Goal: Information Seeking & Learning: Check status

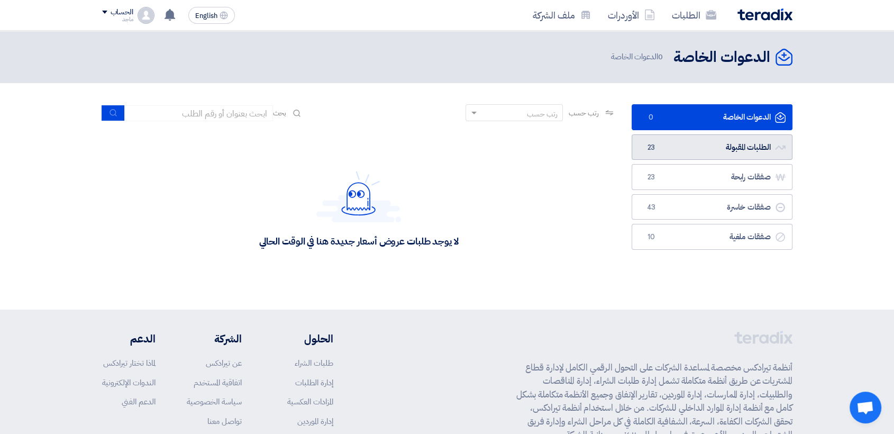
click at [761, 134] on link "الطلبات المقبولة الطلبات المقبولة 23" at bounding box center [712, 147] width 161 height 26
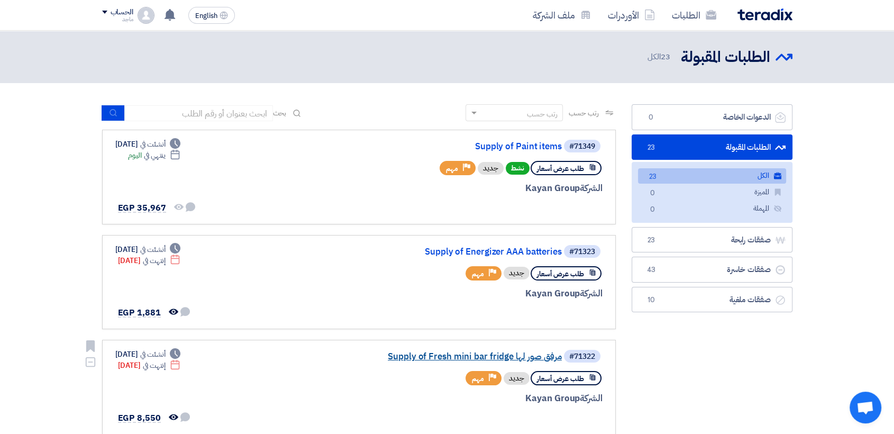
click at [504, 357] on link "Supply of Fresh mini bar fridge مرفق صور لها" at bounding box center [456, 357] width 212 height 10
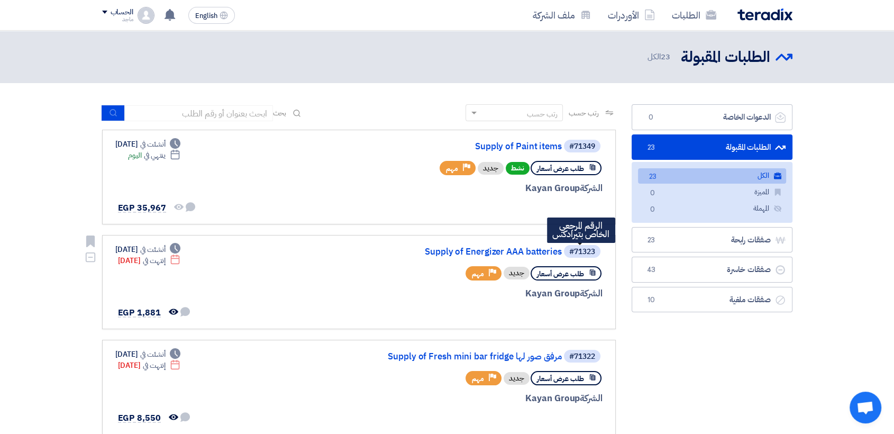
click at [593, 251] on div "#71323" at bounding box center [582, 251] width 26 height 7
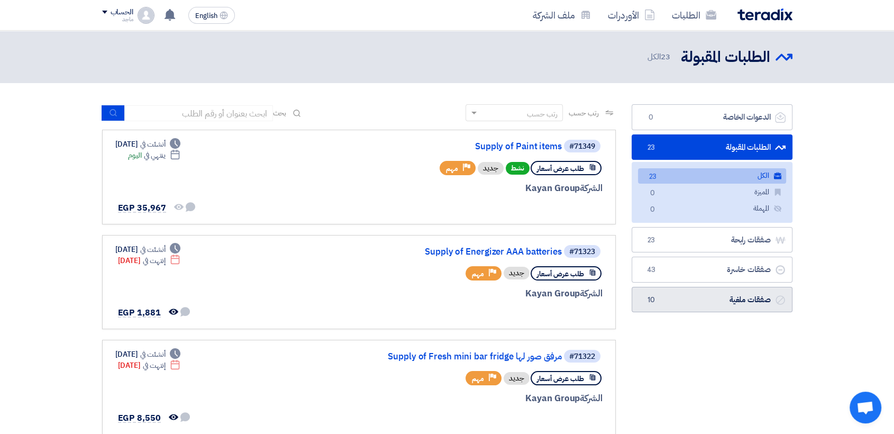
click at [726, 306] on link "صفقات ملغية صفقات ملغية 10" at bounding box center [712, 300] width 161 height 26
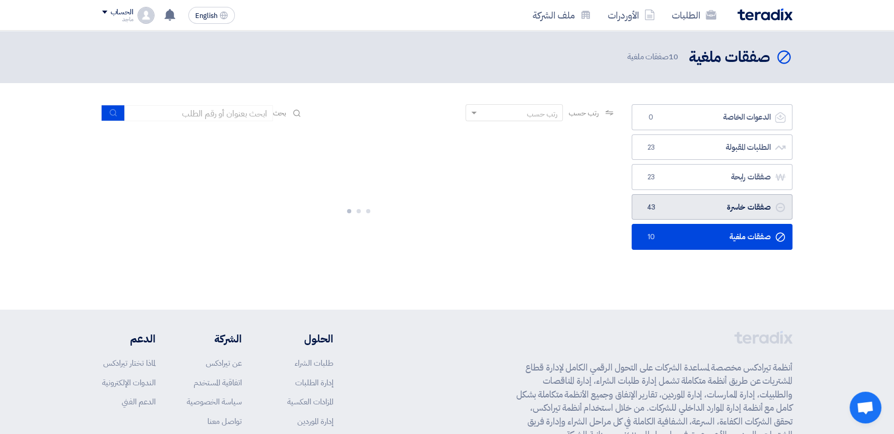
click at [758, 206] on link "صفقات خاسرة صفقات خاسرة 43" at bounding box center [712, 207] width 161 height 26
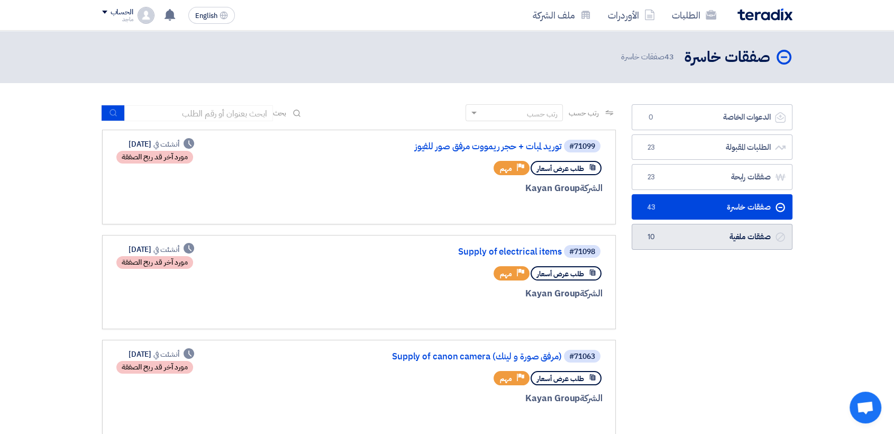
click at [760, 244] on link "صفقات ملغية صفقات ملغية 10" at bounding box center [712, 237] width 161 height 26
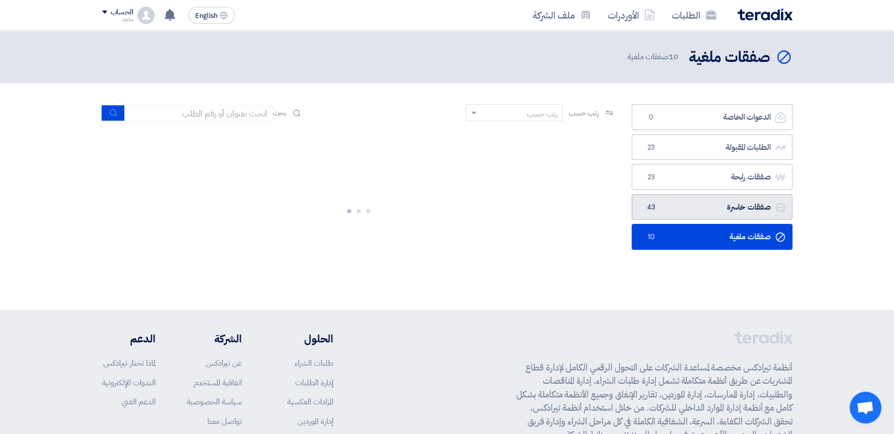
click at [745, 210] on link "صفقات خاسرة صفقات خاسرة 43" at bounding box center [712, 207] width 161 height 26
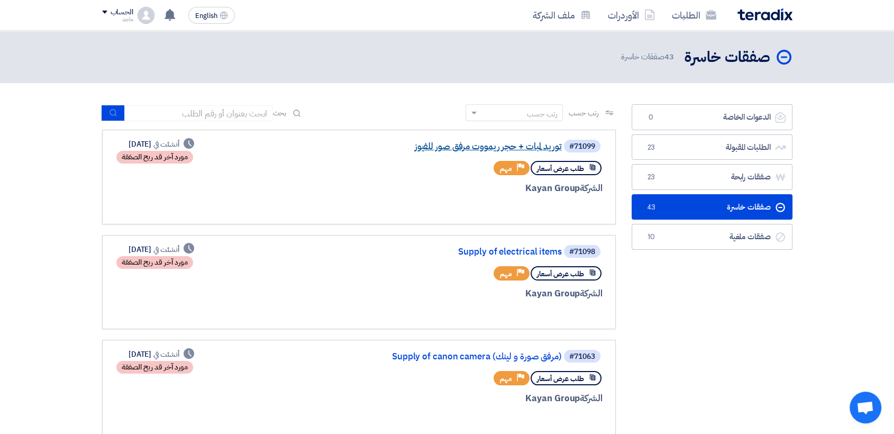
click at [518, 151] on link "توريد لمبات + حجر ريمووت مرفق صور للفيوز" at bounding box center [456, 147] width 212 height 10
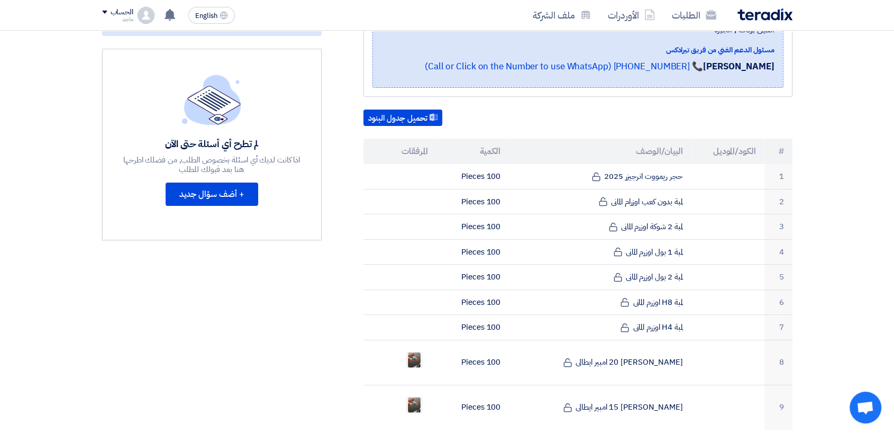
scroll to position [223, 0]
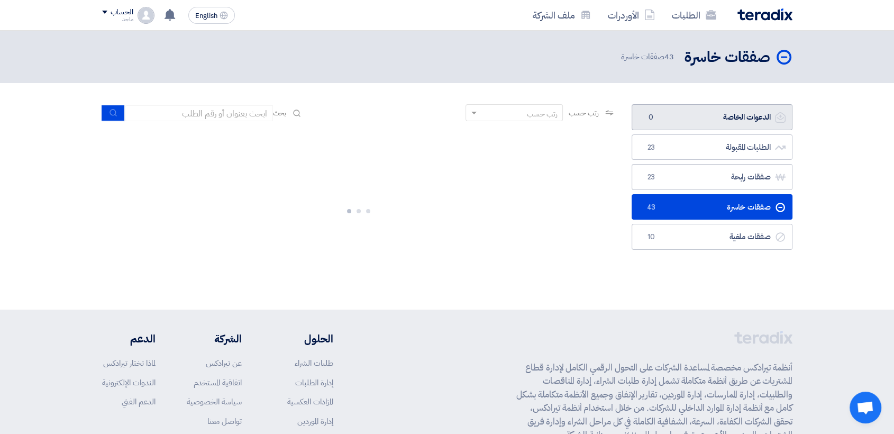
click at [736, 119] on link "الدعوات الخاصة الدعوات الخاصة 0" at bounding box center [712, 117] width 161 height 26
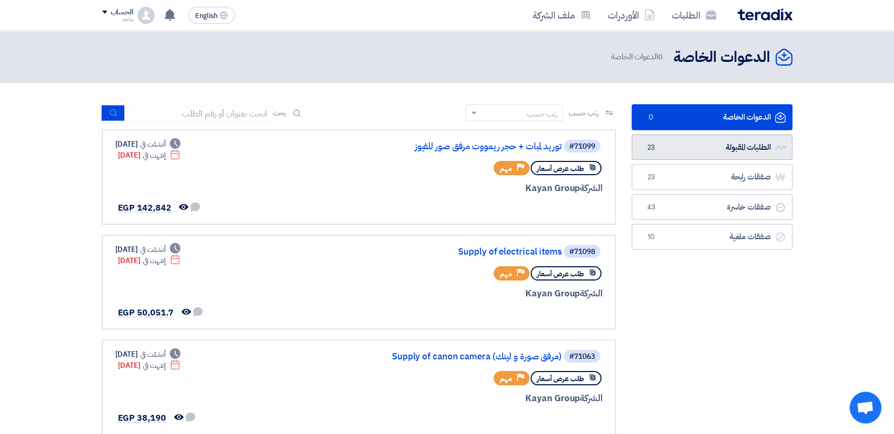
click at [702, 153] on link "الطلبات المقبولة الطلبات المقبولة 23" at bounding box center [712, 147] width 161 height 26
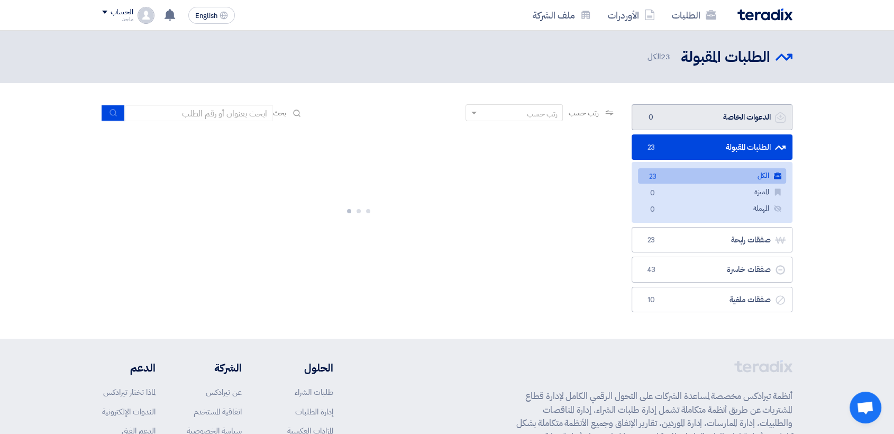
click at [707, 122] on link "الدعوات الخاصة الدعوات الخاصة 0" at bounding box center [712, 117] width 161 height 26
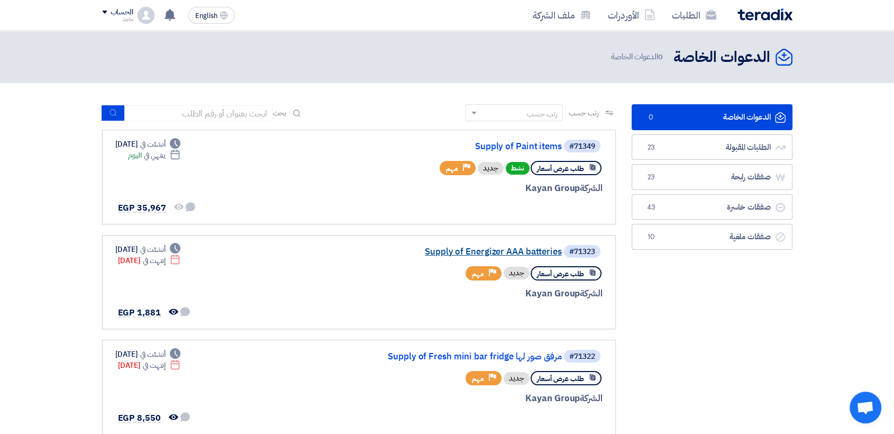
click at [508, 249] on link "Supply of Energizer AAA batteries" at bounding box center [456, 252] width 212 height 10
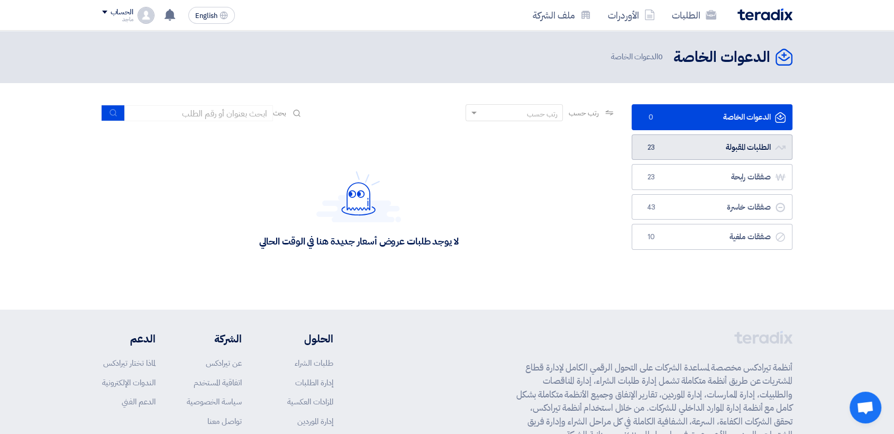
click at [677, 158] on link "الطلبات المقبولة الطلبات المقبولة 23" at bounding box center [712, 147] width 161 height 26
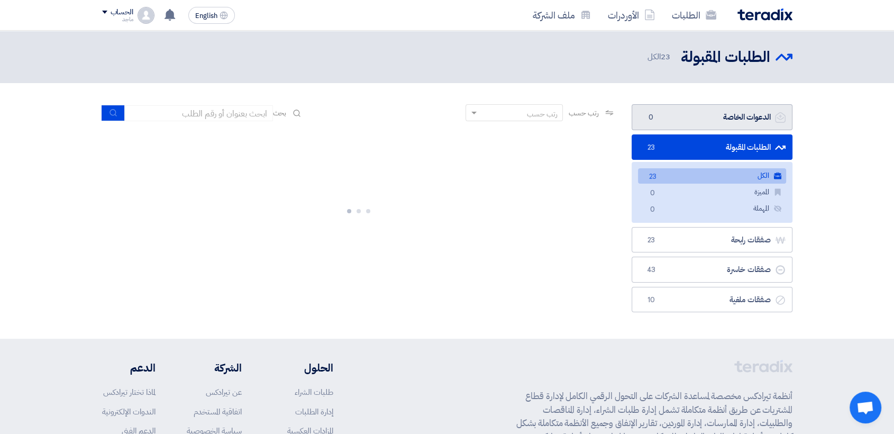
click at [679, 126] on link "الدعوات الخاصة الدعوات الخاصة 0" at bounding box center [712, 117] width 161 height 26
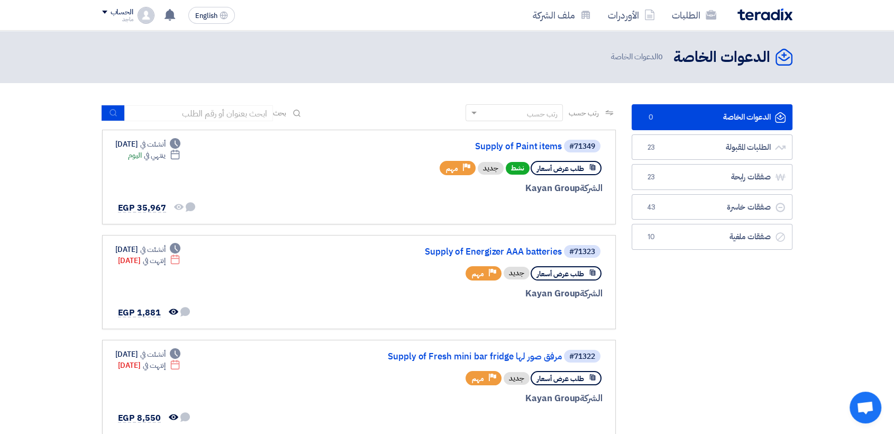
click at [708, 127] on link "الدعوات الخاصة الدعوات الخاصة 0" at bounding box center [712, 117] width 161 height 26
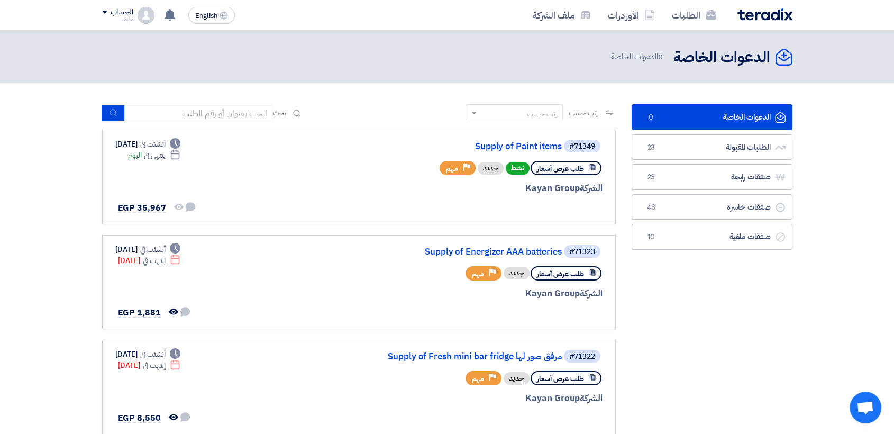
click at [708, 127] on link "الدعوات الخاصة الدعوات الخاصة 0" at bounding box center [712, 117] width 161 height 26
click at [757, 151] on link "الطلبات المقبولة الطلبات المقبولة 23" at bounding box center [712, 147] width 161 height 26
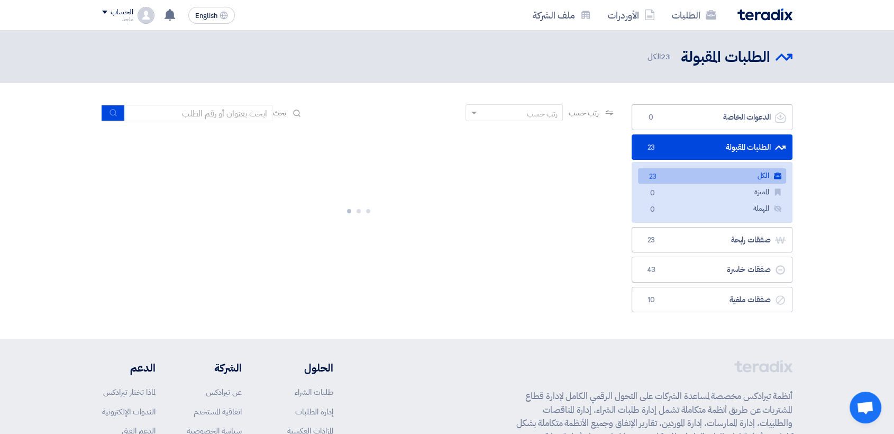
click at [758, 132] on ul "الدعوات الخاصة الدعوات الخاصة 0 الطلبات المقبولة الطلبات المقبولة 23 الكل الكل …" at bounding box center [712, 208] width 161 height 208
click at [759, 125] on link "الدعوات الخاصة الدعوات الخاصة 0" at bounding box center [712, 117] width 161 height 26
